Goal: Information Seeking & Learning: Learn about a topic

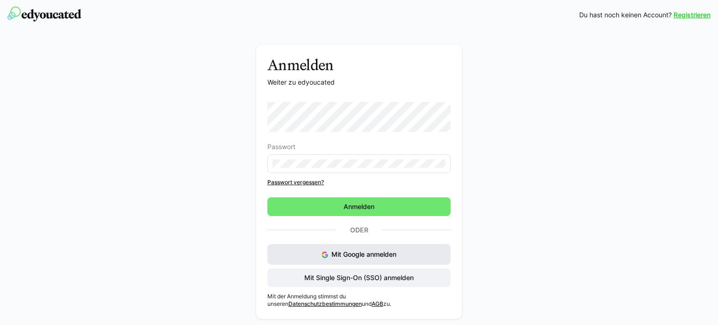
click at [350, 254] on span "Mit Google anmelden" at bounding box center [363, 254] width 65 height 8
drag, startPoint x: 0, startPoint y: 0, endPoint x: 380, endPoint y: 276, distance: 469.9
click at [380, 276] on span "Mit Single Sign-On (SSO) anmelden" at bounding box center [359, 277] width 112 height 9
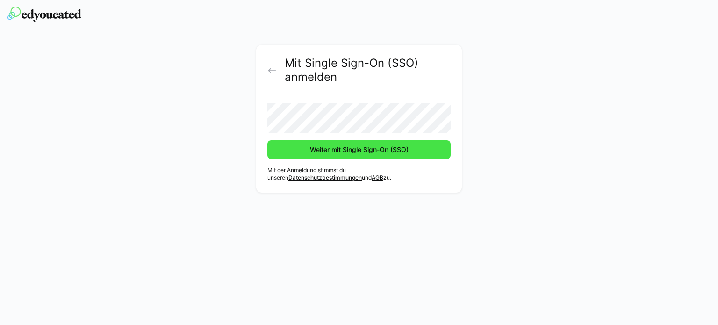
click at [379, 147] on span "Weiter mit Single Sign-On (SSO)" at bounding box center [359, 149] width 101 height 9
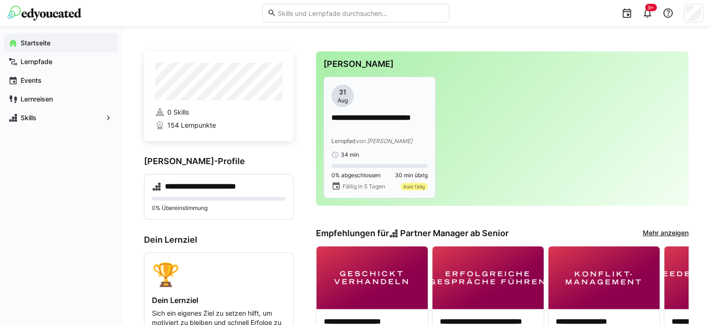
click at [406, 134] on div "**********" at bounding box center [379, 129] width 96 height 33
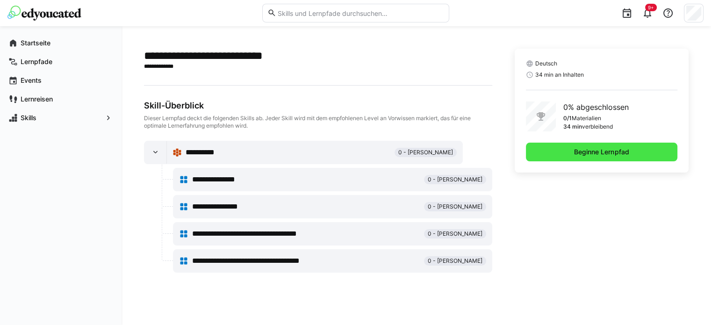
click at [571, 153] on span "Beginne Lernpfad" at bounding box center [601, 152] width 151 height 19
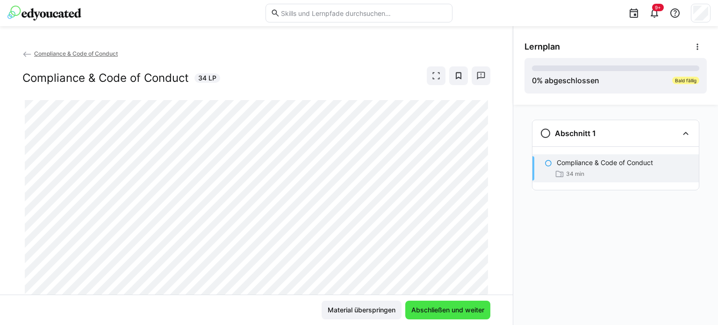
scroll to position [29, 0]
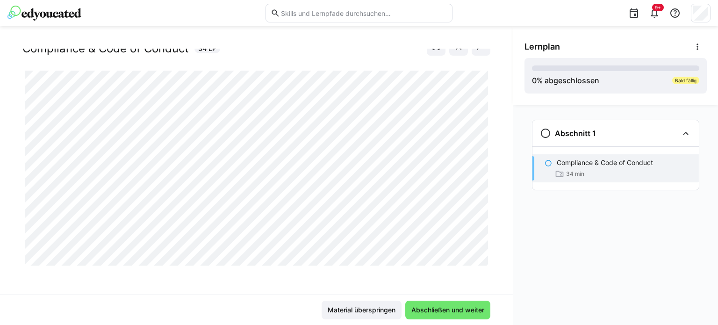
click at [482, 261] on div at bounding box center [490, 254] width 22 height 20
click at [381, 312] on span "Material überspringen" at bounding box center [361, 309] width 71 height 9
click at [381, 311] on span "Material überspringen" at bounding box center [361, 309] width 71 height 9
drag, startPoint x: 451, startPoint y: 309, endPoint x: 357, endPoint y: 302, distance: 93.8
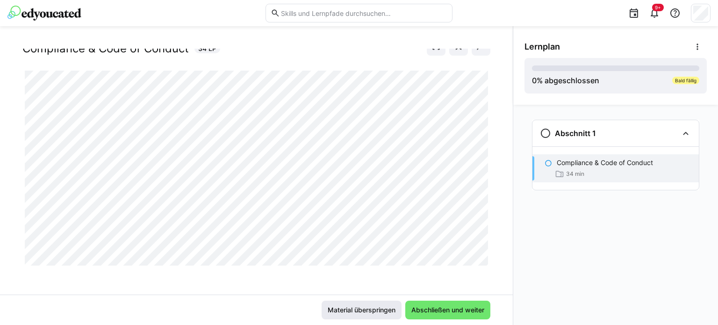
click at [447, 309] on span "Abschließen und weiter" at bounding box center [448, 309] width 76 height 9
click at [20, 145] on div "Compliance & Code of Conduct Compliance & Code of Conduct 34 LP" at bounding box center [256, 172] width 513 height 246
click at [172, 293] on div "Compliance & Code of Conduct Compliance & Code of Conduct 34 LP" at bounding box center [256, 172] width 513 height 246
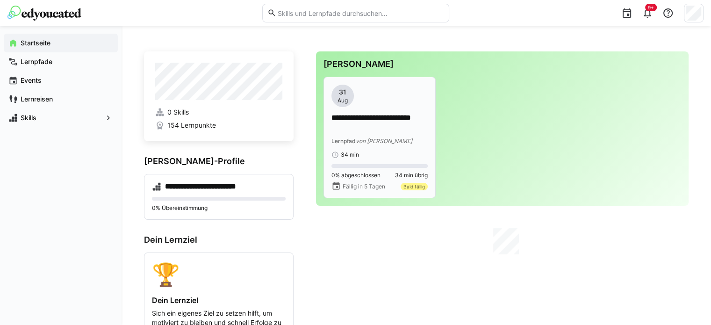
click at [381, 141] on span "von [PERSON_NAME]" at bounding box center [384, 140] width 57 height 7
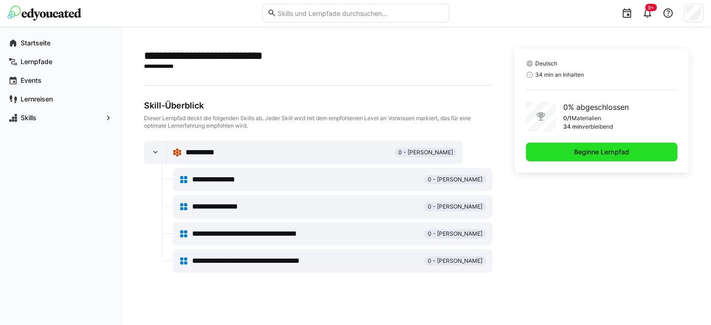
click at [578, 153] on span "Beginne Lernpfad" at bounding box center [601, 151] width 57 height 9
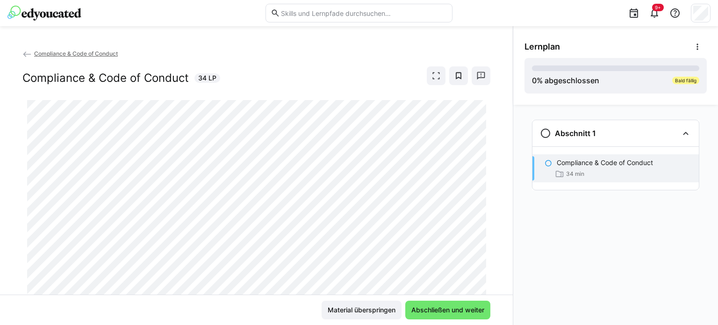
click at [527, 189] on app-classroom-navigation "Abschnitt 1 Compliance & Code of Conduct 34 min" at bounding box center [616, 167] width 182 height 103
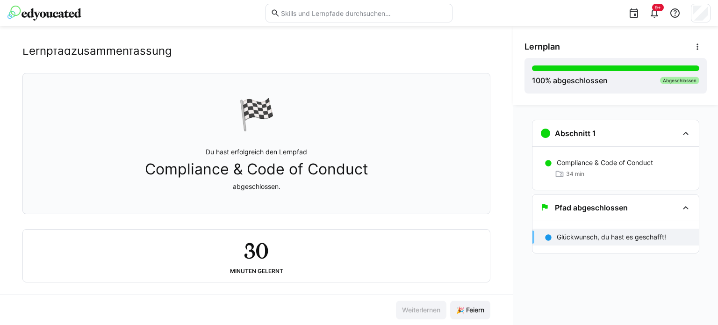
scroll to position [35, 0]
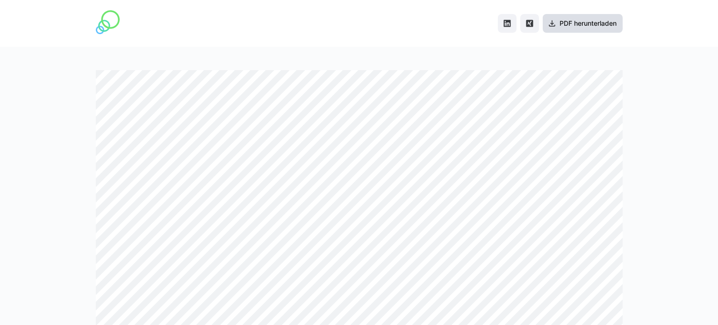
click at [573, 16] on span "PDF herunterladen" at bounding box center [583, 23] width 80 height 19
